Goal: Transaction & Acquisition: Purchase product/service

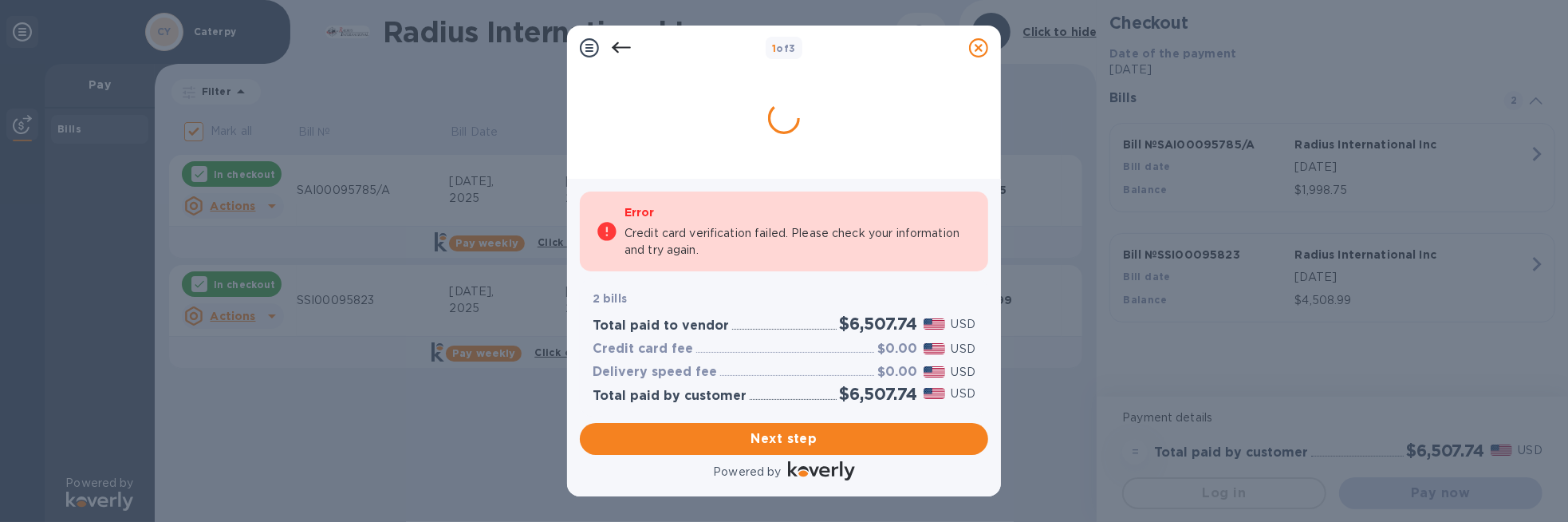
checkbox input "false"
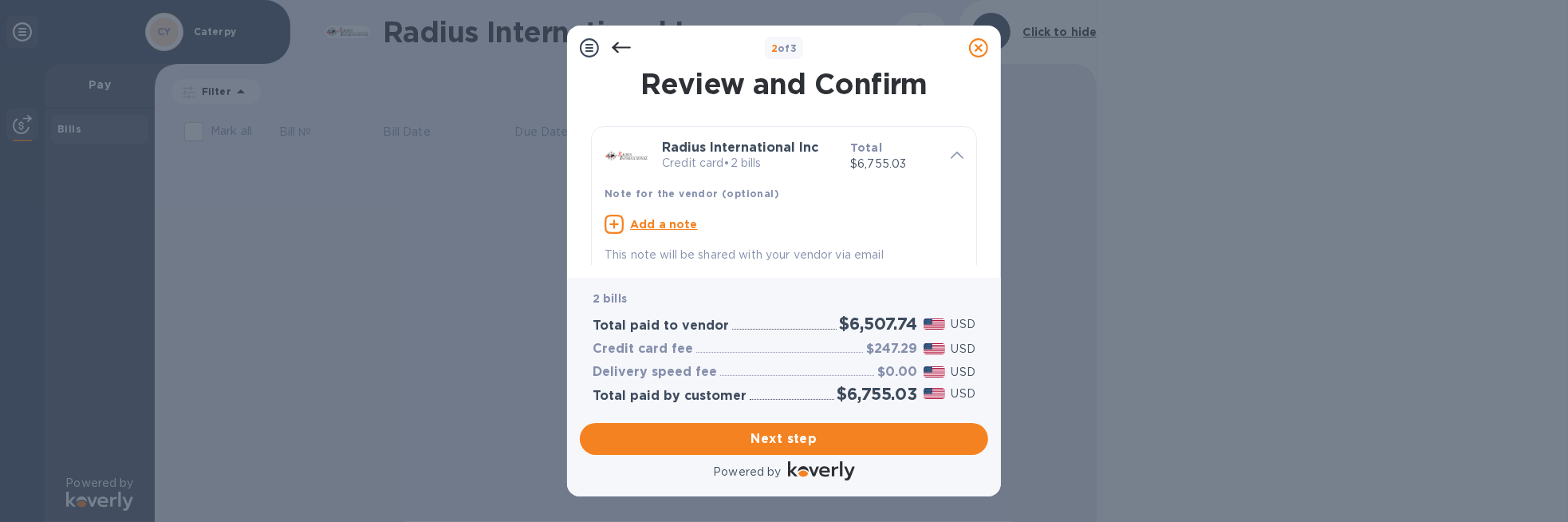
scroll to position [79, 0]
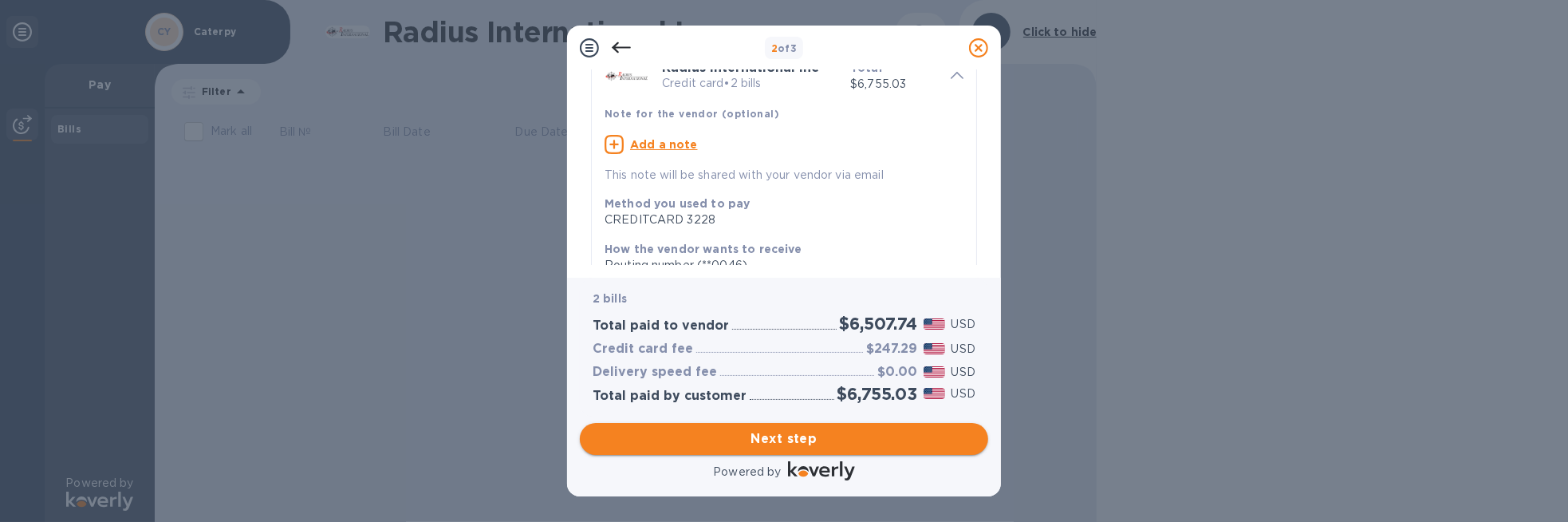
click at [793, 434] on span "Next step" at bounding box center [784, 439] width 383 height 19
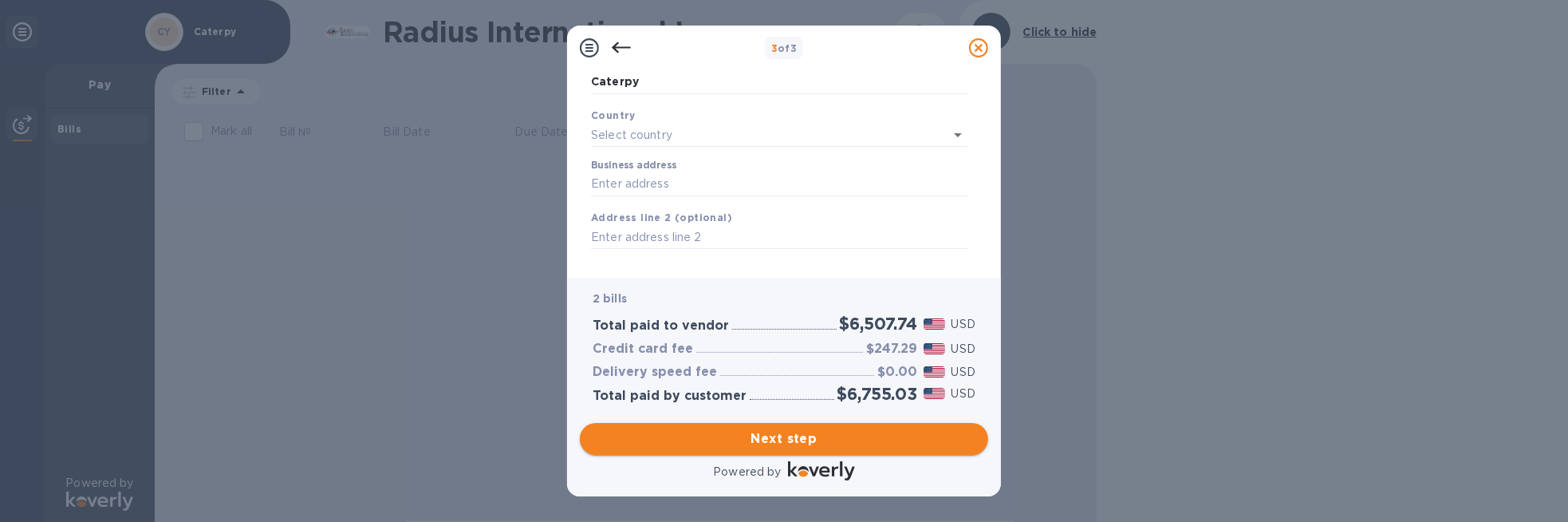
type input "[GEOGRAPHIC_DATA]"
click at [623, 183] on input "Business address" at bounding box center [779, 181] width 376 height 24
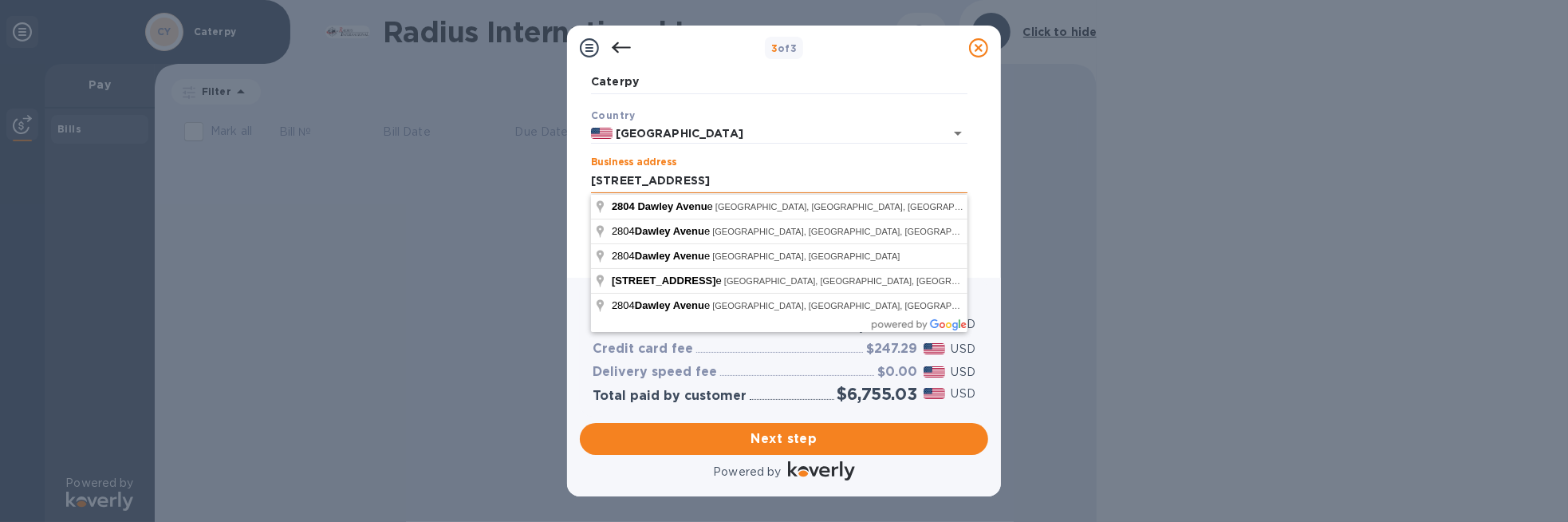
type input "[STREET_ADDRESS]"
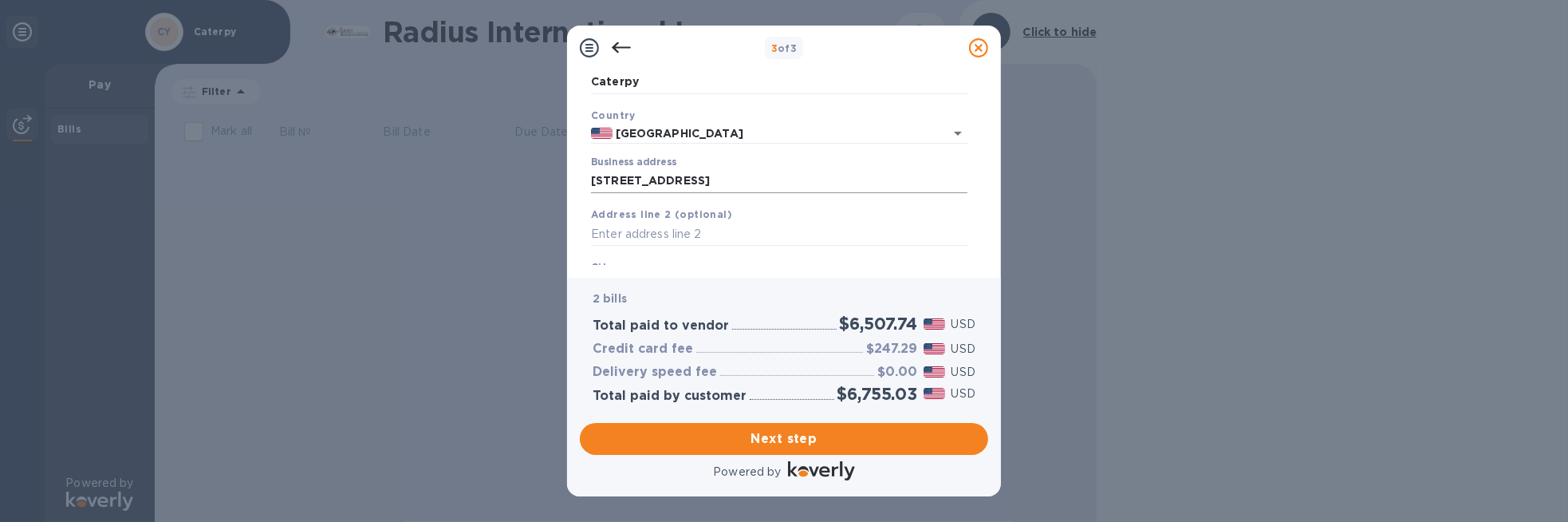
scroll to position [201, 0]
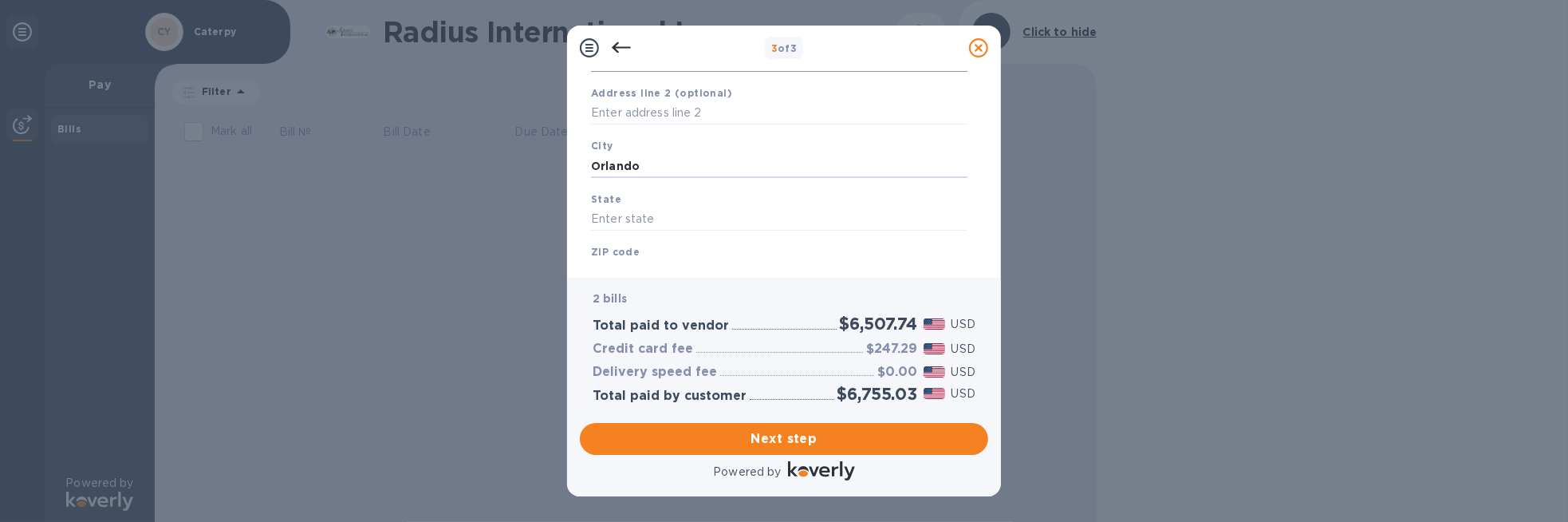
type input "Orlando"
type input "[US_STATE]"
type input "32806"
click at [830, 443] on span "Next step" at bounding box center [784, 439] width 383 height 19
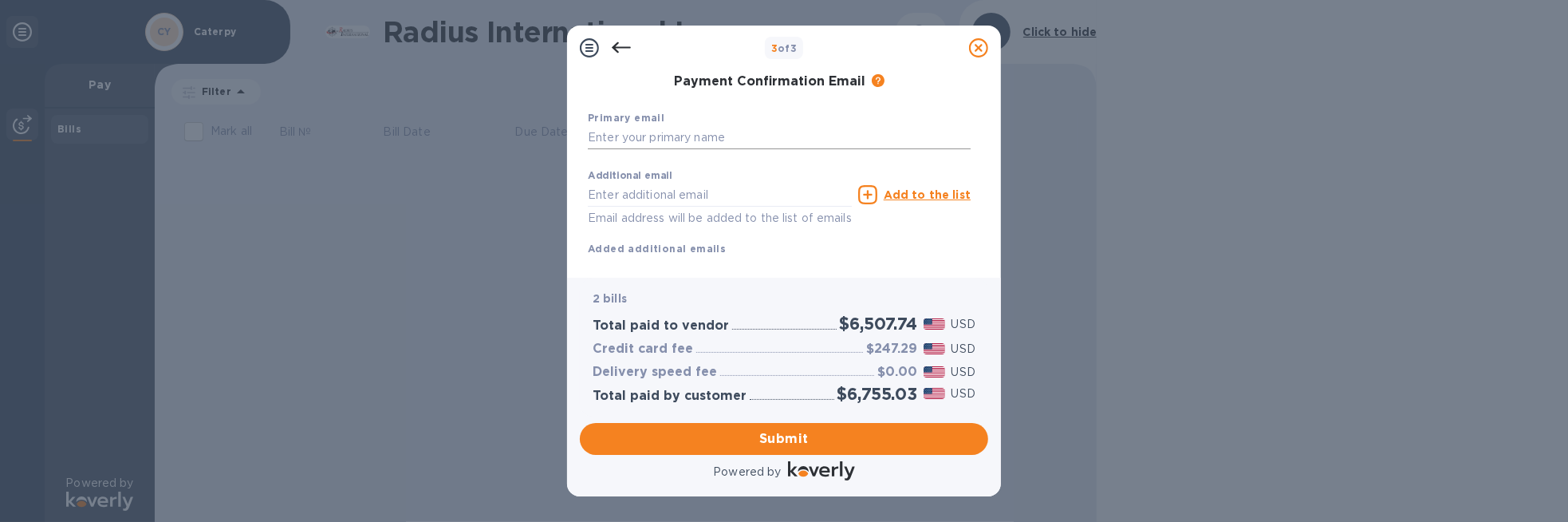
click at [659, 137] on input "text" at bounding box center [780, 138] width 383 height 24
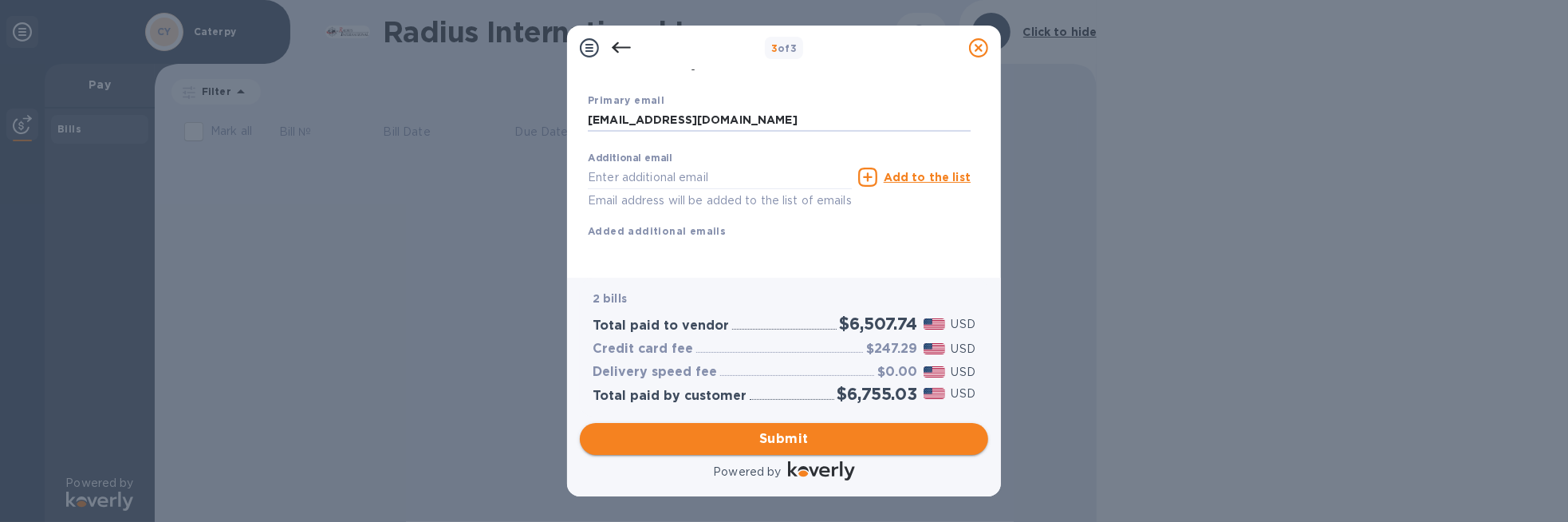
type input "[EMAIL_ADDRESS][DOMAIN_NAME]"
click at [830, 438] on span "Submit" at bounding box center [784, 439] width 383 height 19
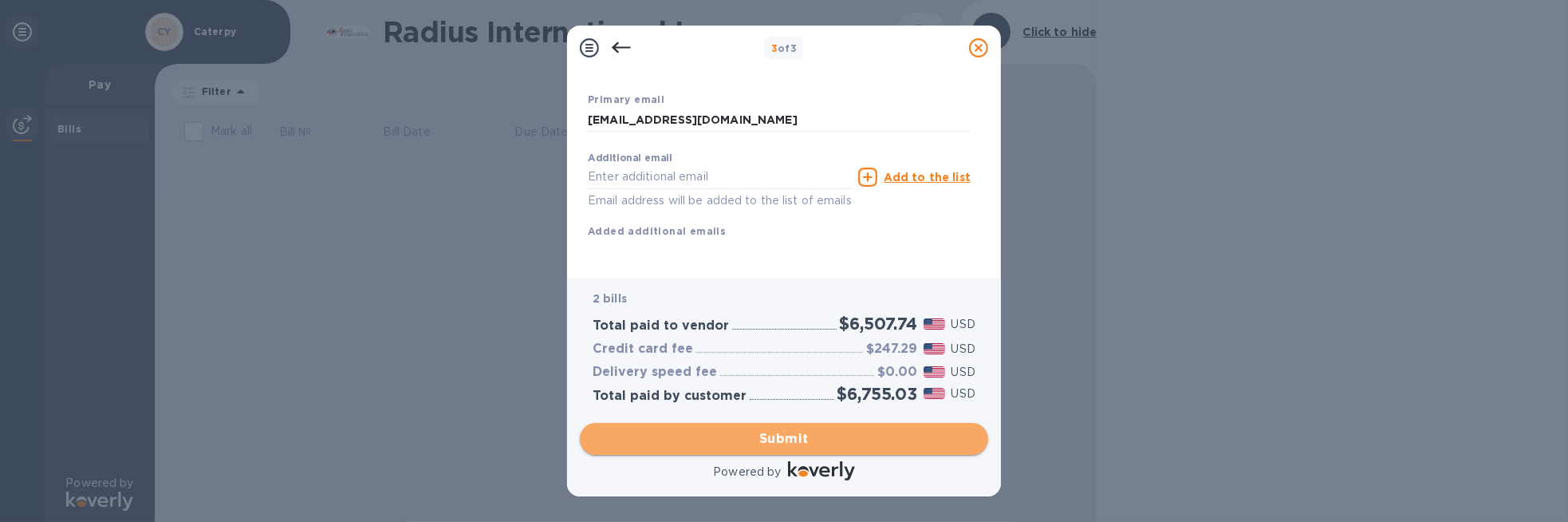
click at [743, 440] on span "Submit" at bounding box center [784, 439] width 383 height 19
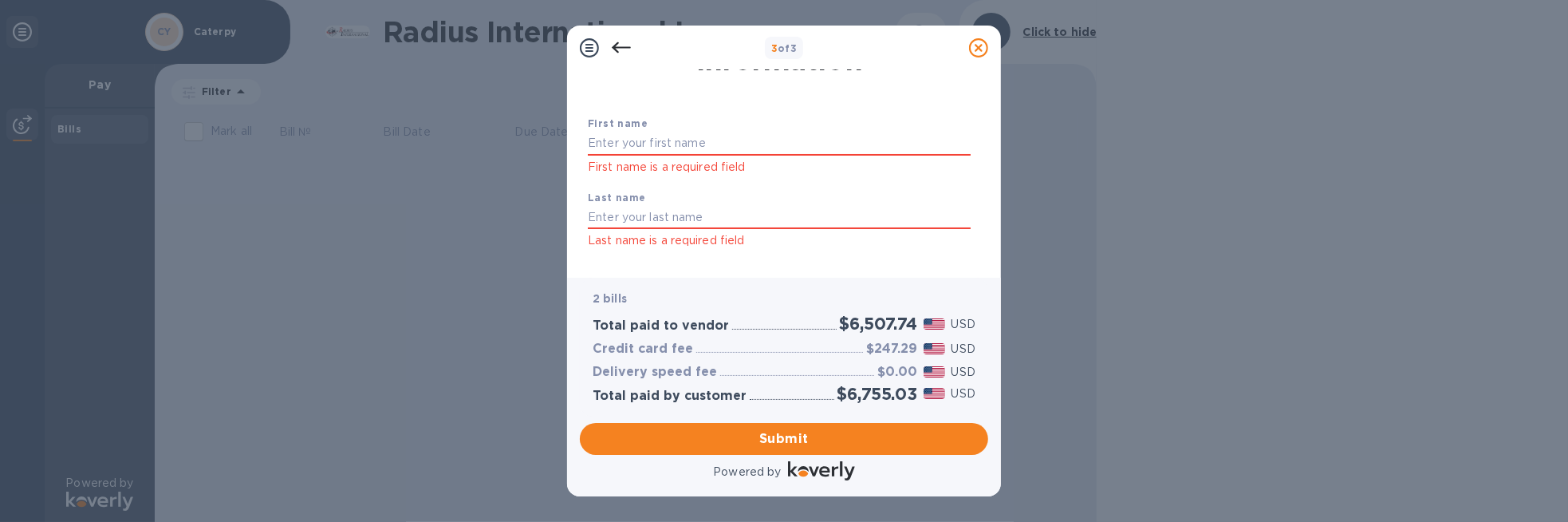
scroll to position [42, 0]
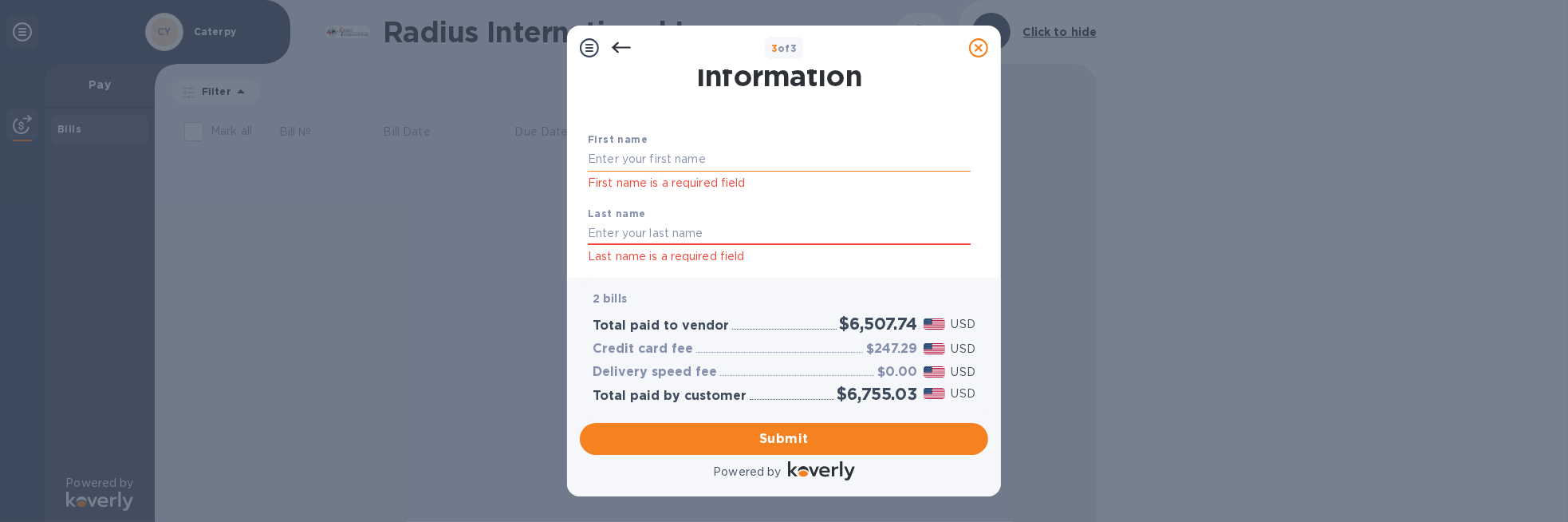
click at [647, 166] on input "text" at bounding box center [780, 159] width 383 height 24
type input "[PERSON_NAME]"
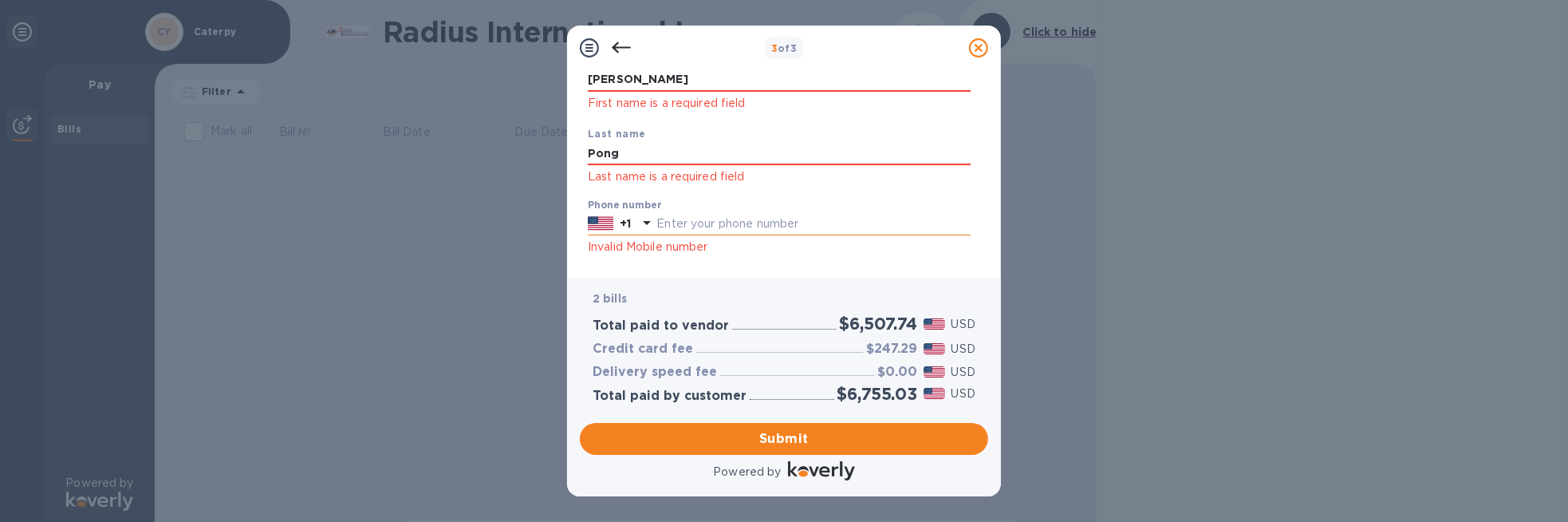
type input "Pong"
click at [684, 231] on input "text" at bounding box center [813, 223] width 314 height 24
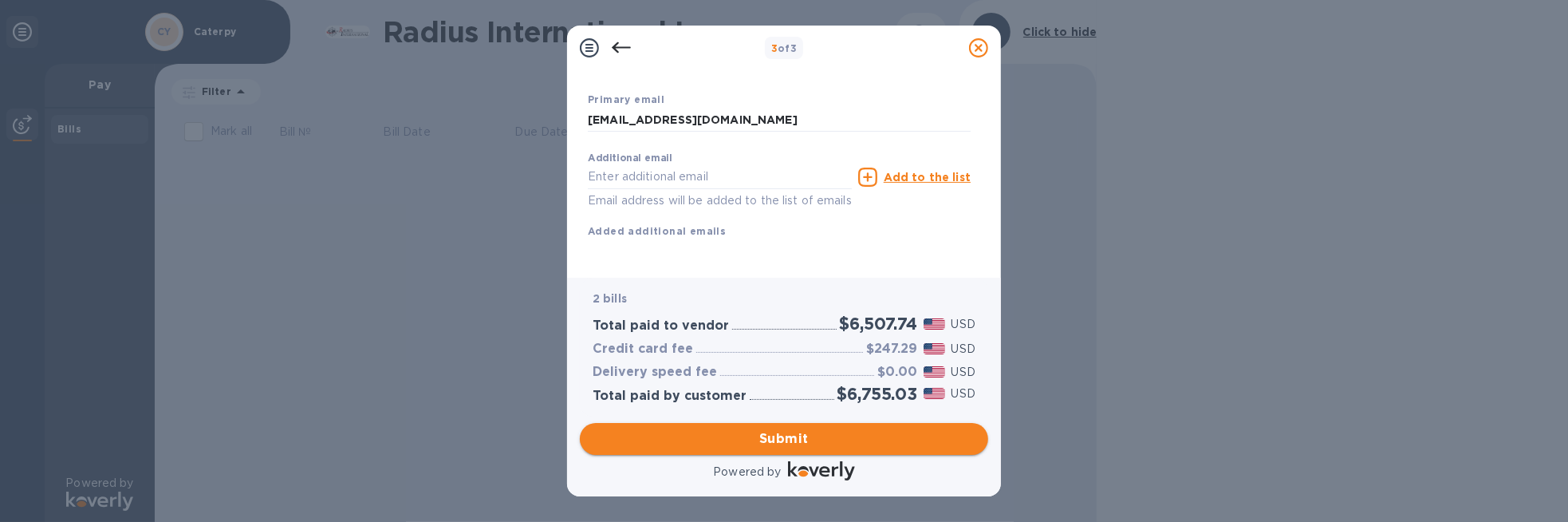
type input "3212785730"
click at [791, 441] on span "Submit" at bounding box center [784, 439] width 383 height 19
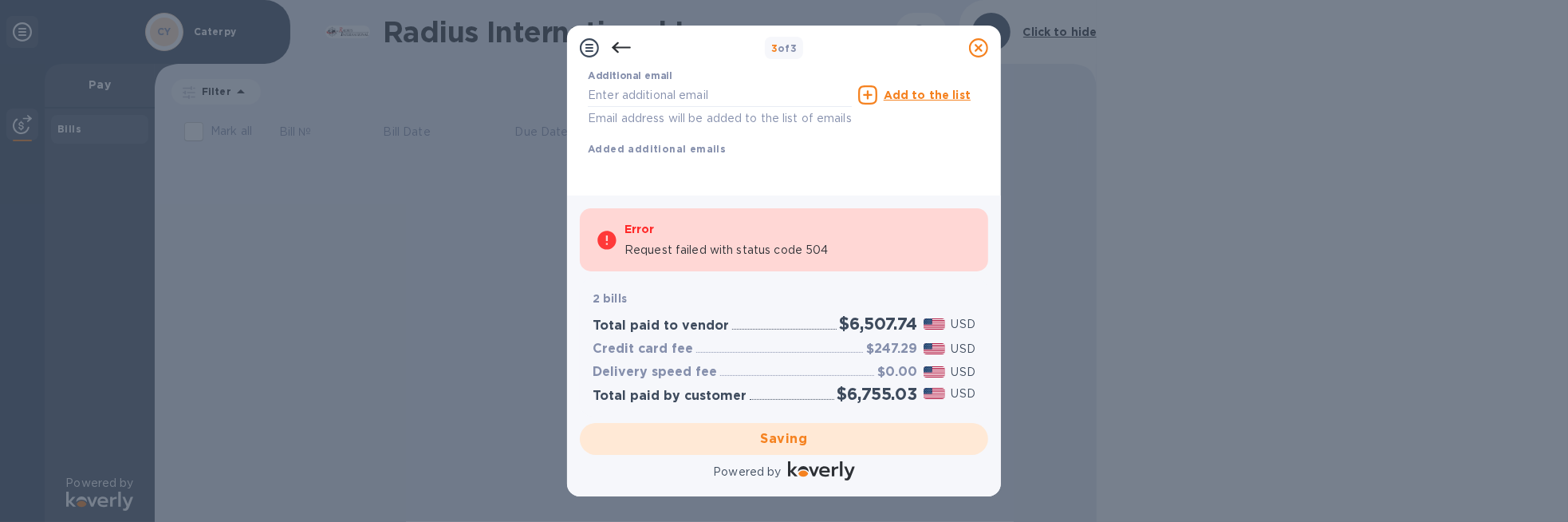
scroll to position [381, 0]
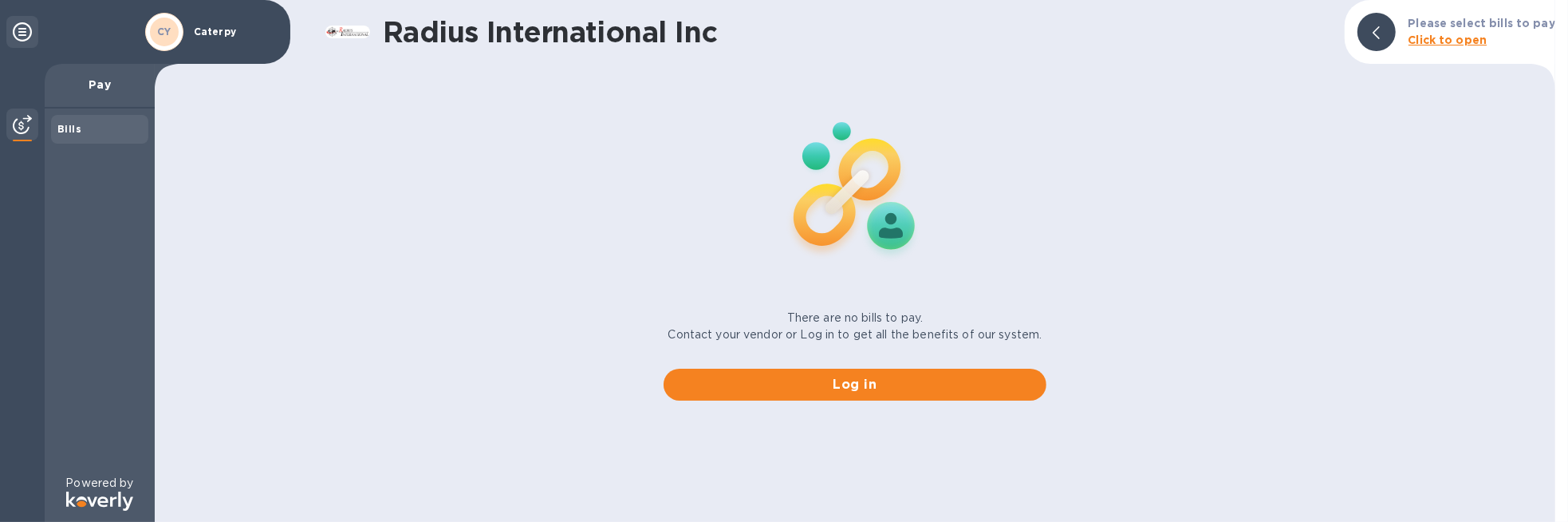
click at [1412, 29] on div "Please select bills to pay Click to open" at bounding box center [1481, 32] width 160 height 46
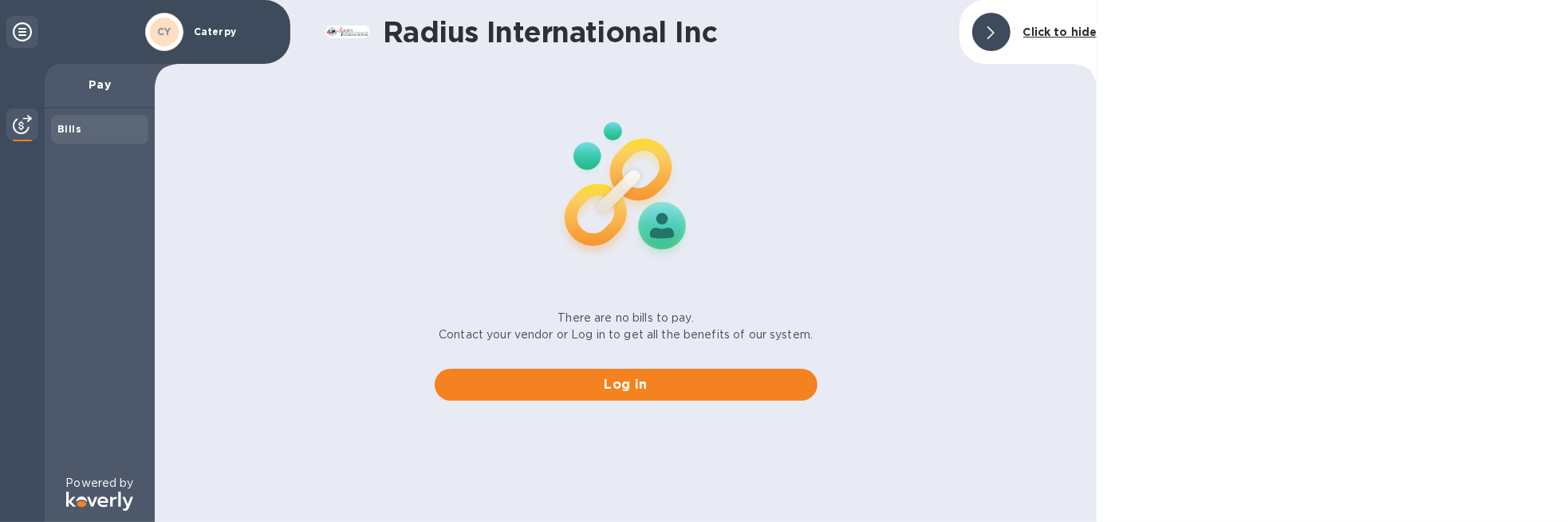
click at [1003, 37] on div at bounding box center [991, 31] width 38 height 38
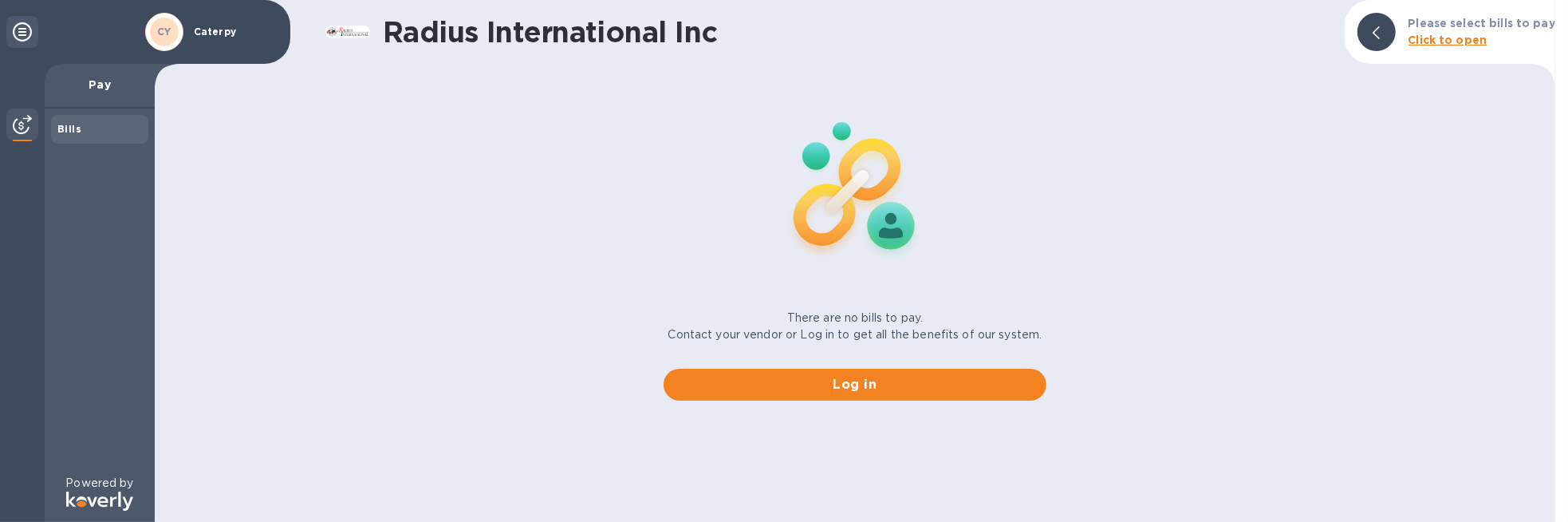
click at [74, 128] on b "Bills" at bounding box center [69, 129] width 24 height 12
click at [163, 34] on b "CY" at bounding box center [164, 32] width 14 height 12
click at [20, 40] on icon at bounding box center [22, 32] width 19 height 19
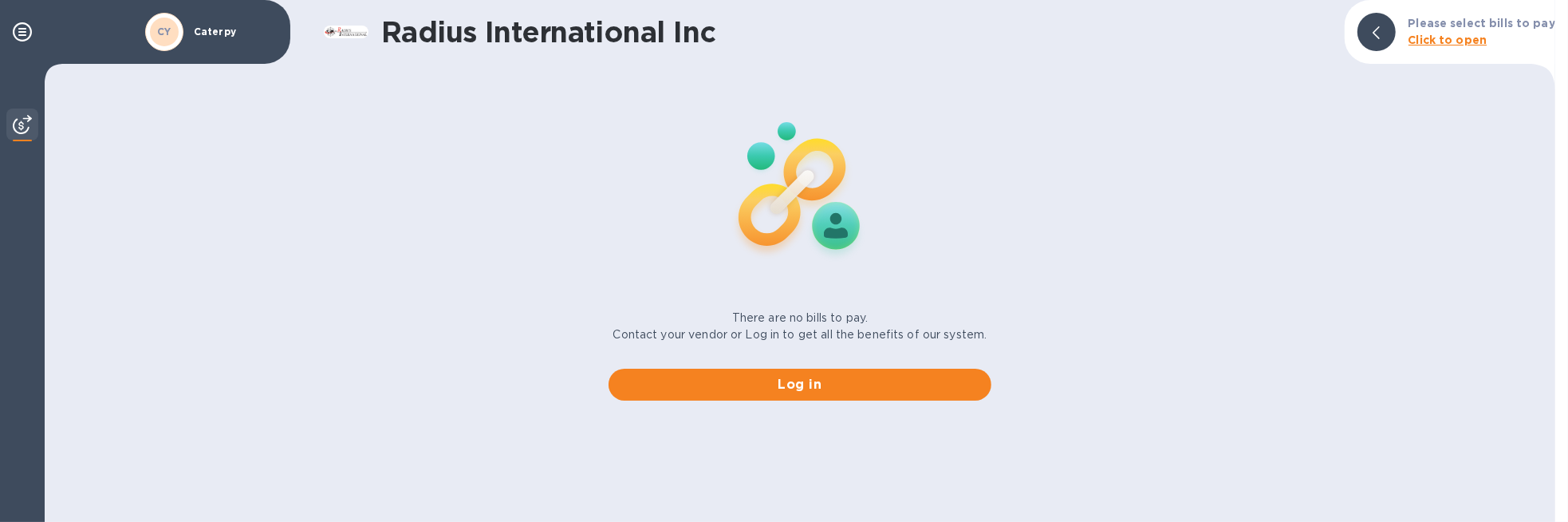
click at [157, 27] on span "CY" at bounding box center [164, 32] width 14 height 16
click at [185, 36] on div "CY" at bounding box center [164, 32] width 45 height 45
click at [161, 34] on b "CY" at bounding box center [164, 32] width 14 height 12
click at [19, 36] on icon at bounding box center [22, 32] width 19 height 19
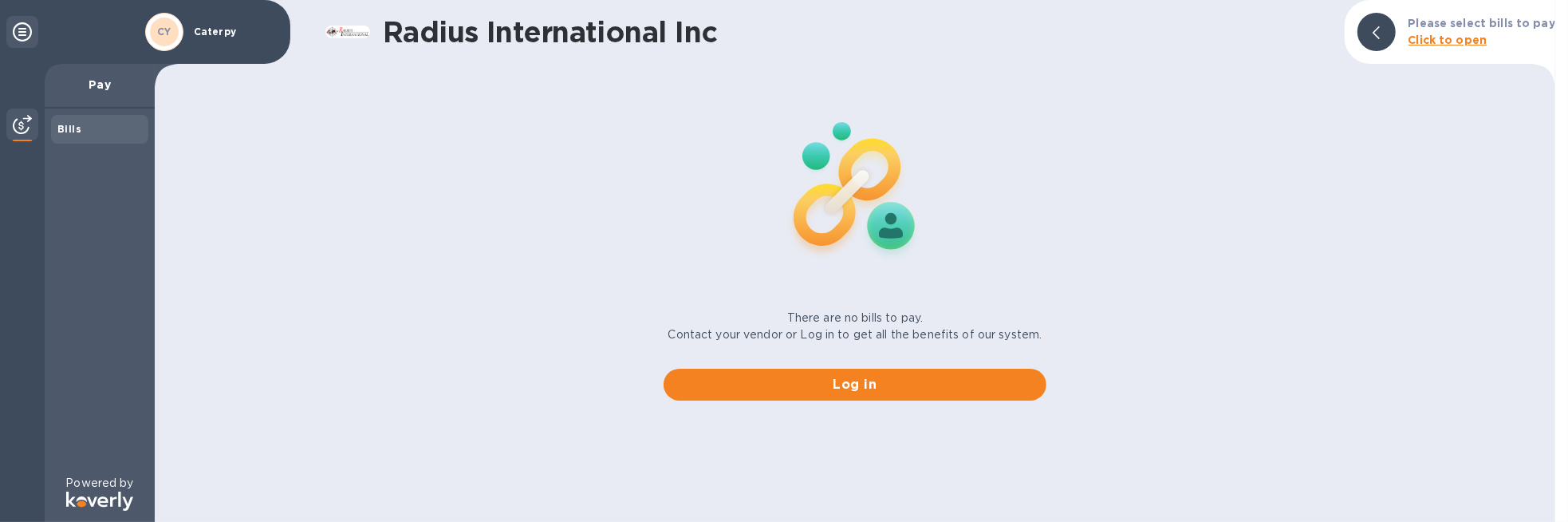
click at [79, 130] on div "Bills" at bounding box center [100, 129] width 85 height 16
click at [18, 125] on img at bounding box center [22, 125] width 19 height 19
